Goal: Task Accomplishment & Management: Manage account settings

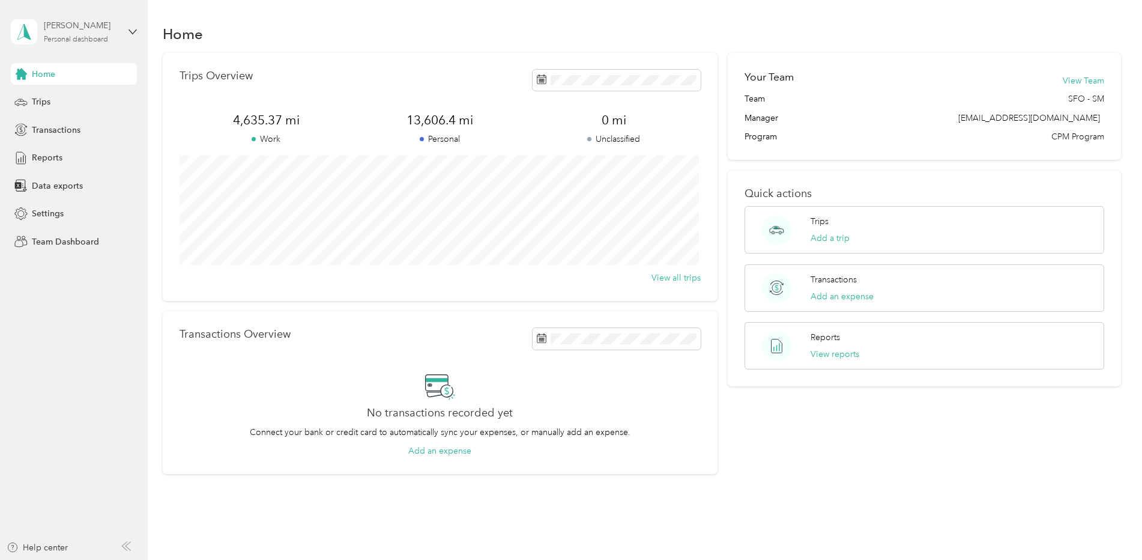
click at [102, 36] on div "Personal dashboard" at bounding box center [76, 39] width 64 height 7
click at [80, 106] on div "Team dashboard" at bounding box center [137, 98] width 236 height 21
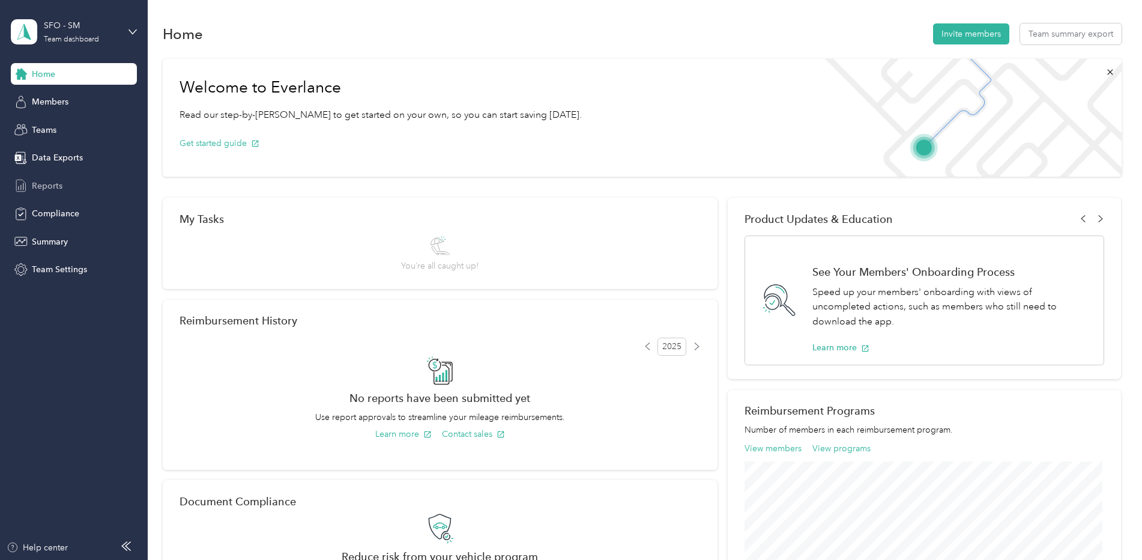
click at [46, 181] on span "Reports" at bounding box center [47, 186] width 31 height 13
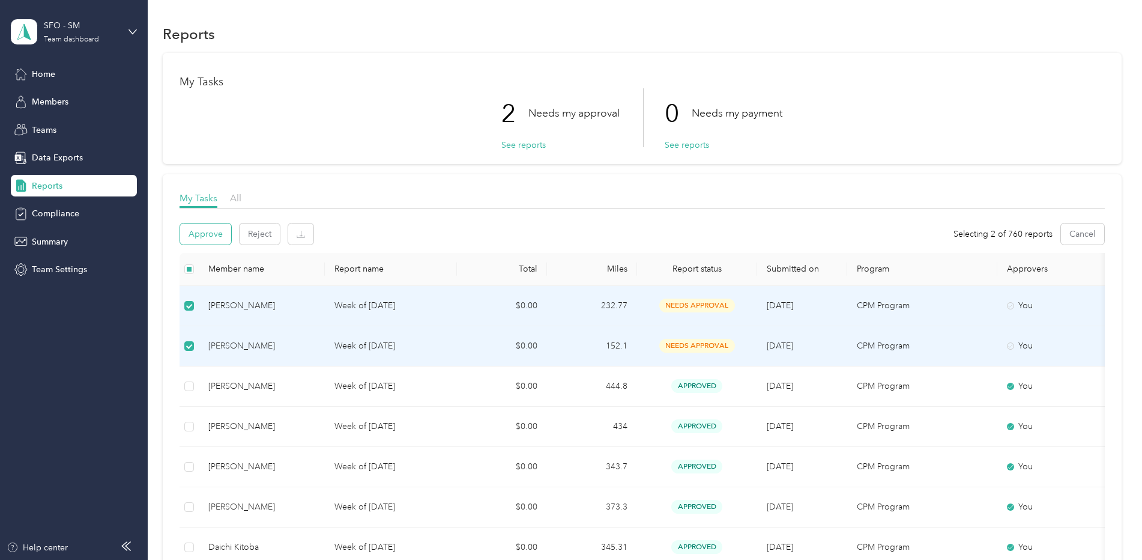
click at [201, 237] on button "Approve" at bounding box center [205, 233] width 51 height 21
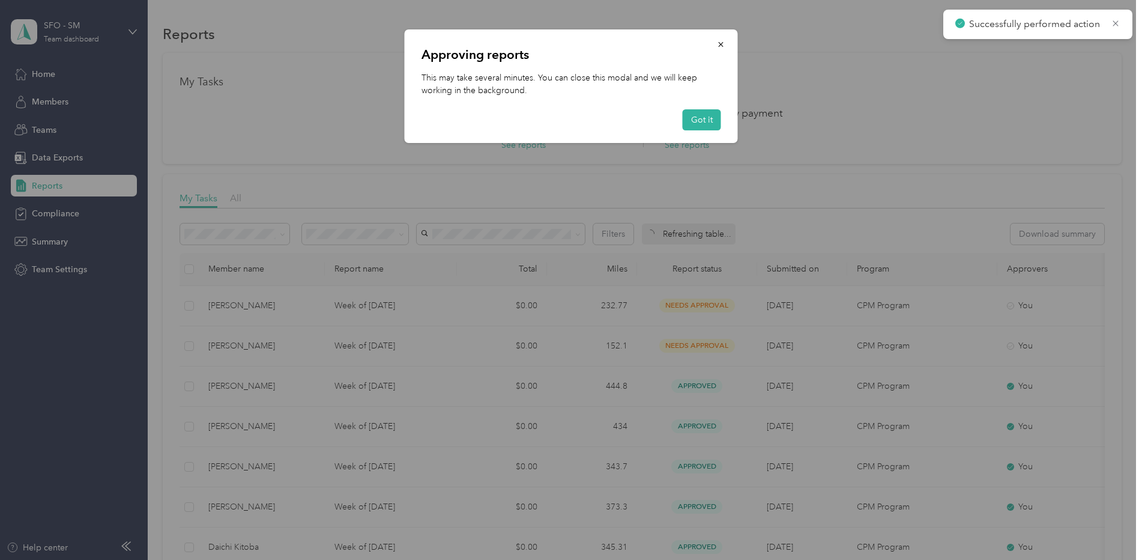
drag, startPoint x: 701, startPoint y: 114, endPoint x: 686, endPoint y: 118, distance: 15.6
click at [700, 114] on button "Got it" at bounding box center [702, 119] width 38 height 21
